Goal: Navigation & Orientation: Understand site structure

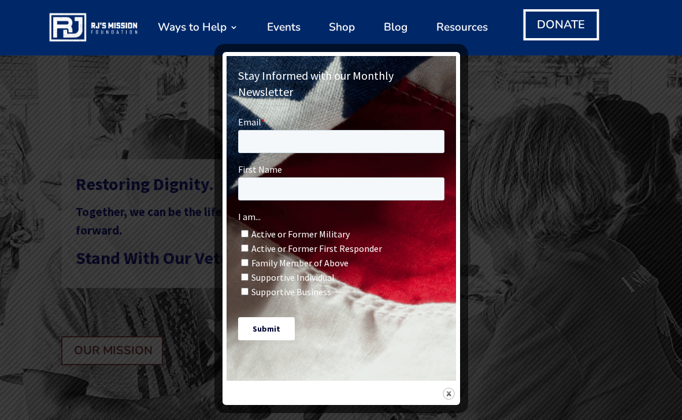
scroll to position [78, 0]
click at [446, 385] on div "Stay Informed with our Monthly Newsletter" at bounding box center [340, 228] width 237 height 353
click at [450, 388] on img at bounding box center [449, 394] width 12 height 12
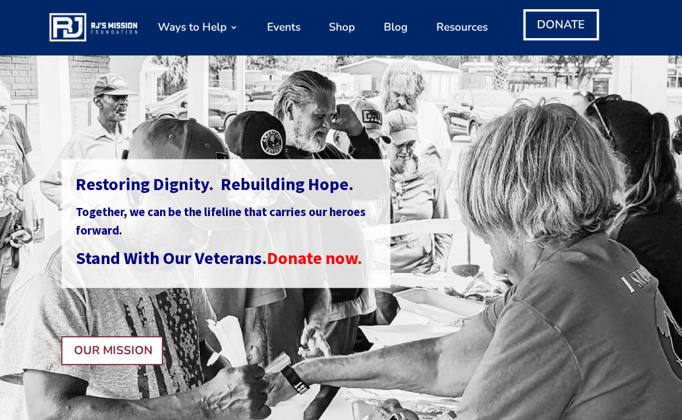
click at [337, 27] on link "Shop" at bounding box center [342, 27] width 26 height 44
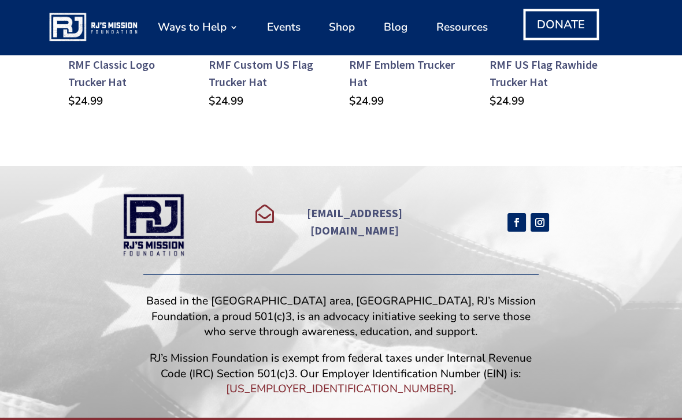
scroll to position [783, 0]
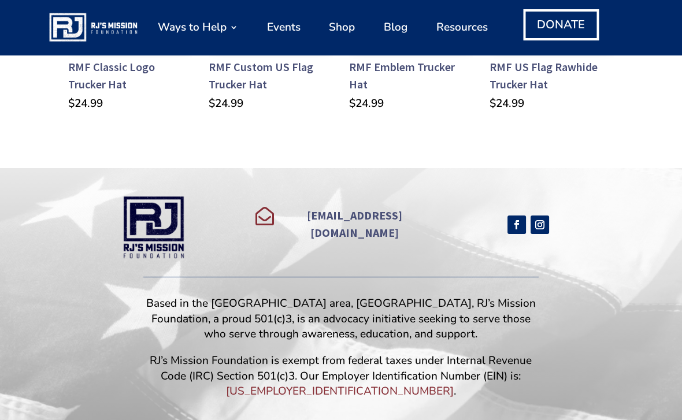
click at [157, 225] on img at bounding box center [153, 227] width 66 height 66
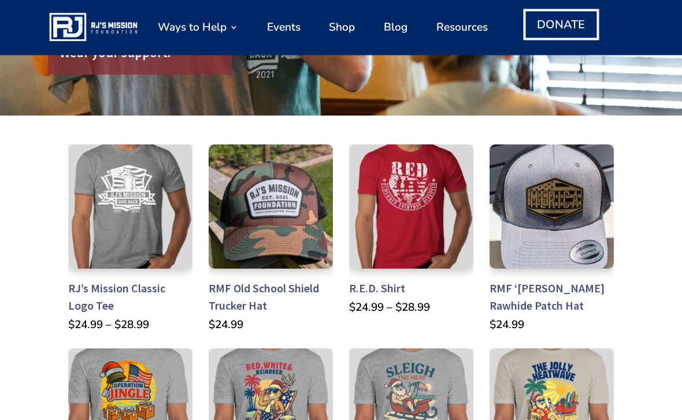
scroll to position [154, 0]
click at [284, 26] on link "Events" at bounding box center [284, 27] width 34 height 44
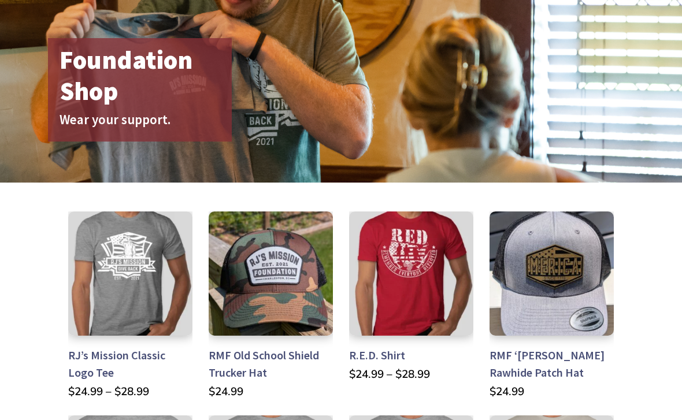
scroll to position [0, 0]
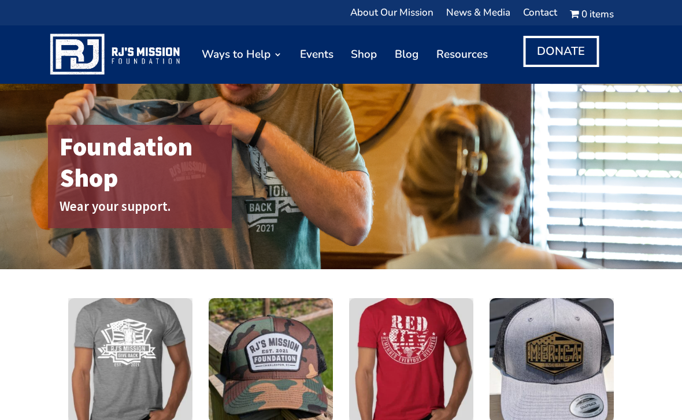
click at [466, 55] on link "Resources" at bounding box center [461, 54] width 51 height 47
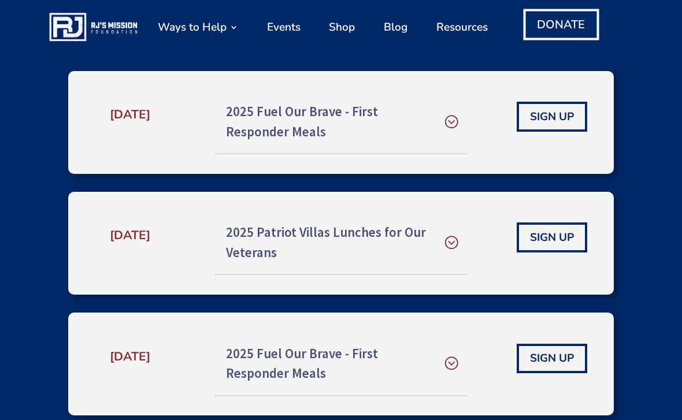
scroll to position [448, 0]
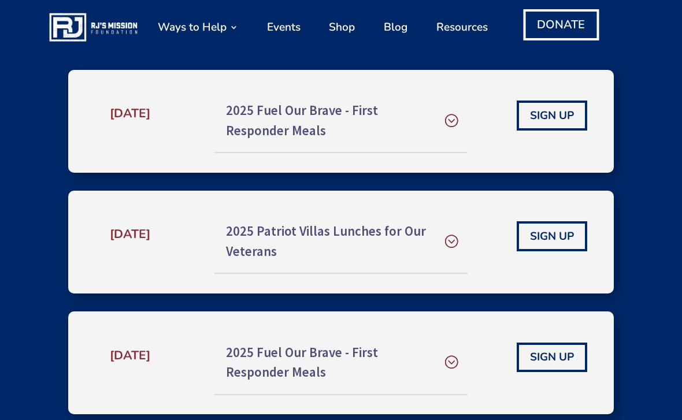
click at [309, 231] on h5 "2025 Patriot Villas Lunches for Our Veterans" at bounding box center [341, 241] width 230 height 40
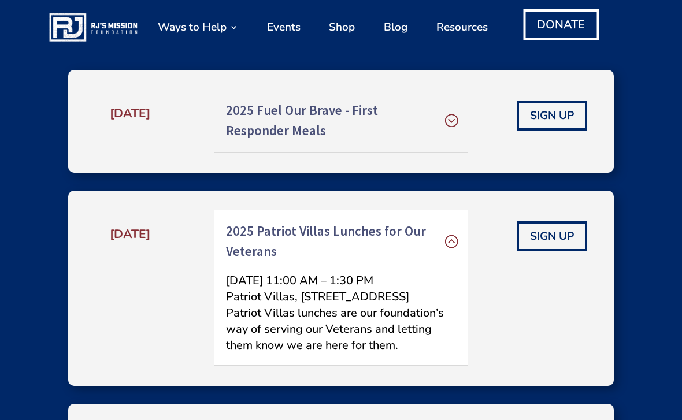
scroll to position [471, 0]
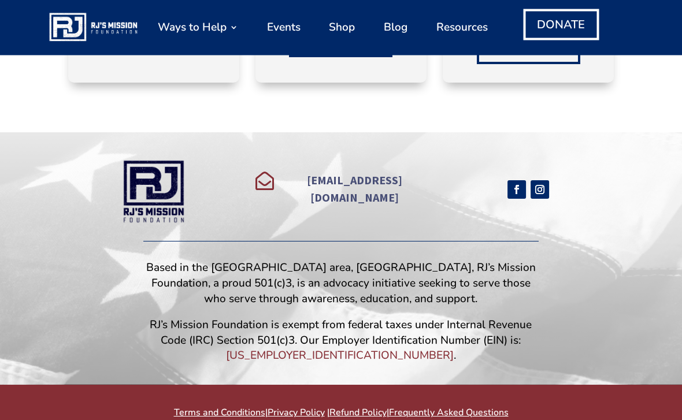
scroll to position [609, 0]
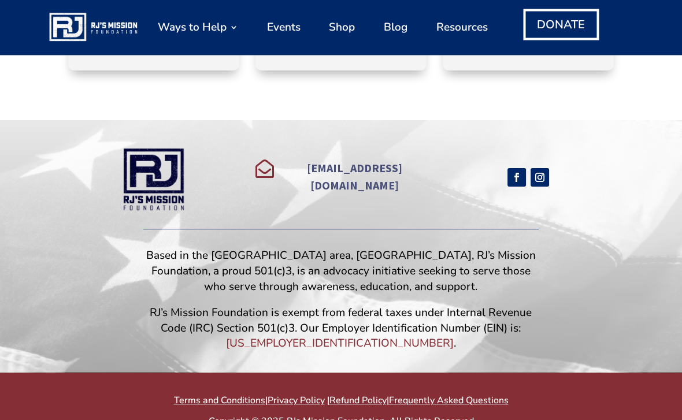
click at [8, 347] on div " [EMAIL_ADDRESS][DOMAIN_NAME] Follow Follow Based in the [GEOGRAPHIC_DATA] are…" at bounding box center [341, 247] width 682 height 252
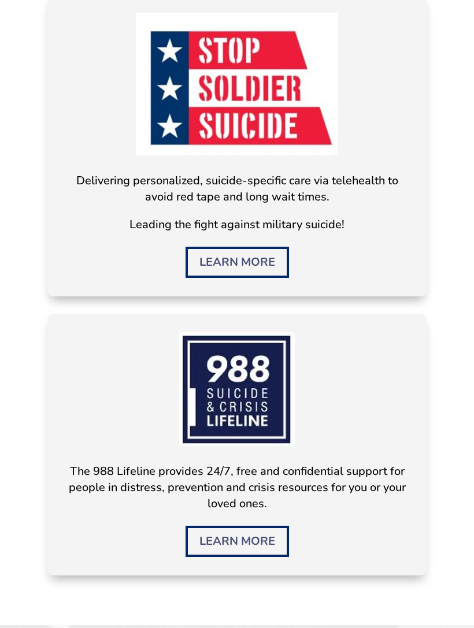
scroll to position [824, 0]
